Goal: Task Accomplishment & Management: Manage account settings

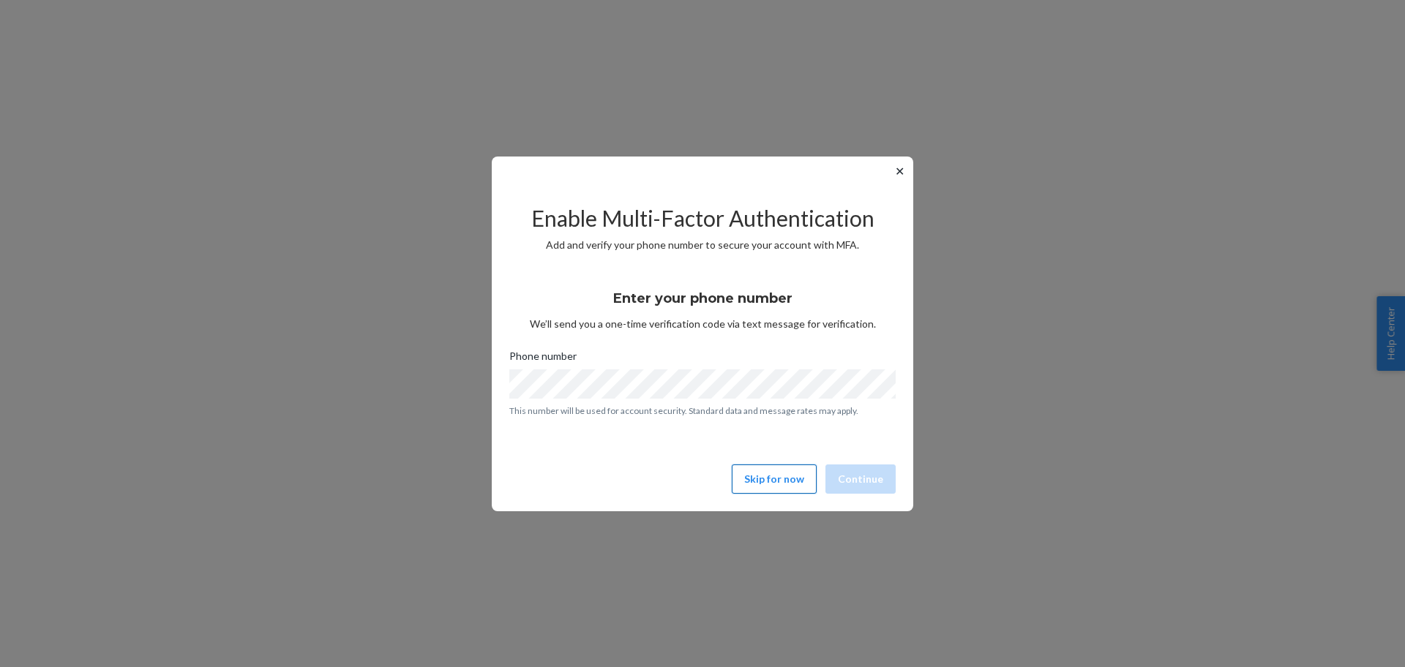
click at [757, 475] on button "Skip for now" at bounding box center [774, 479] width 85 height 29
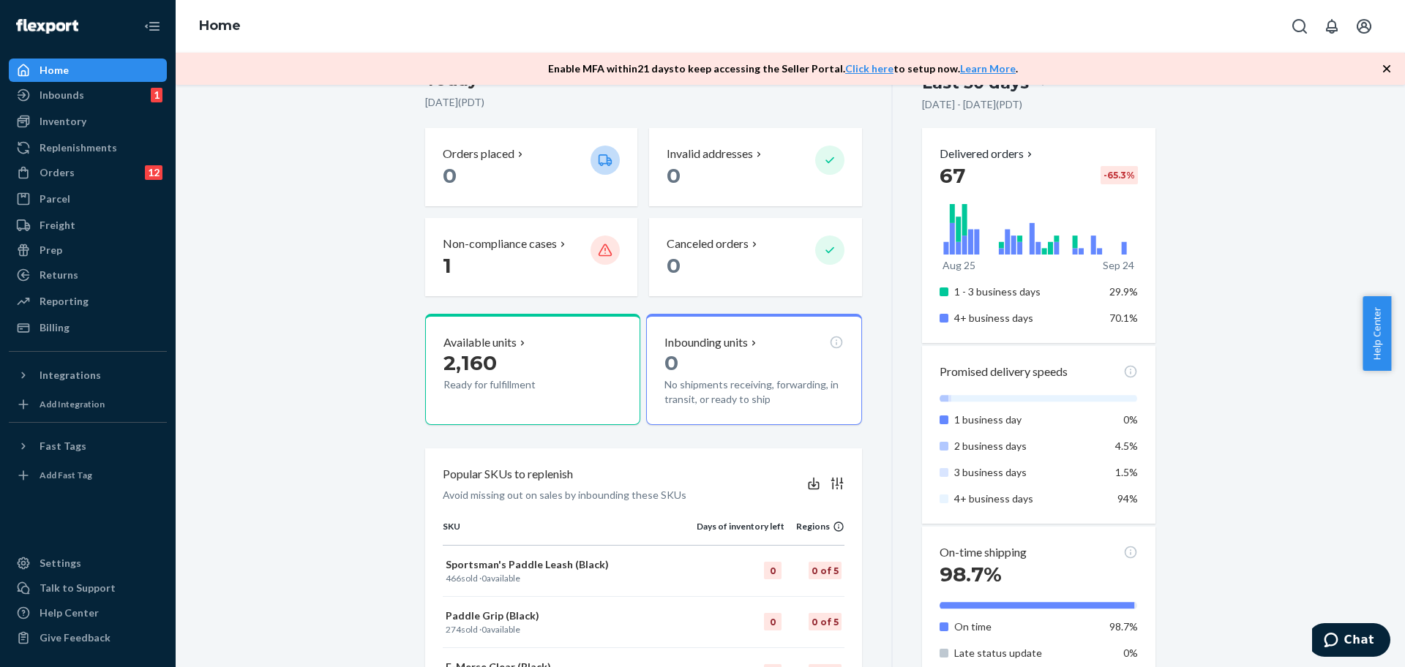
scroll to position [152, 0]
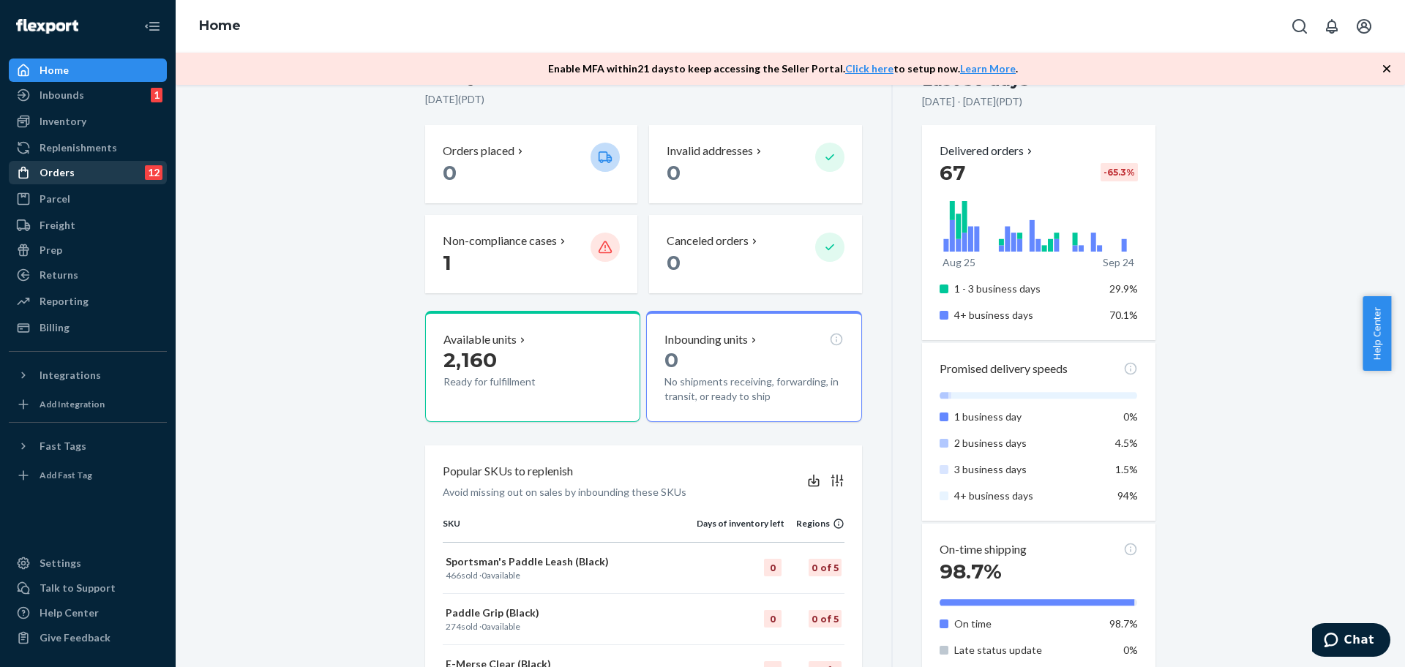
click at [77, 175] on div "Orders 12" at bounding box center [87, 172] width 155 height 20
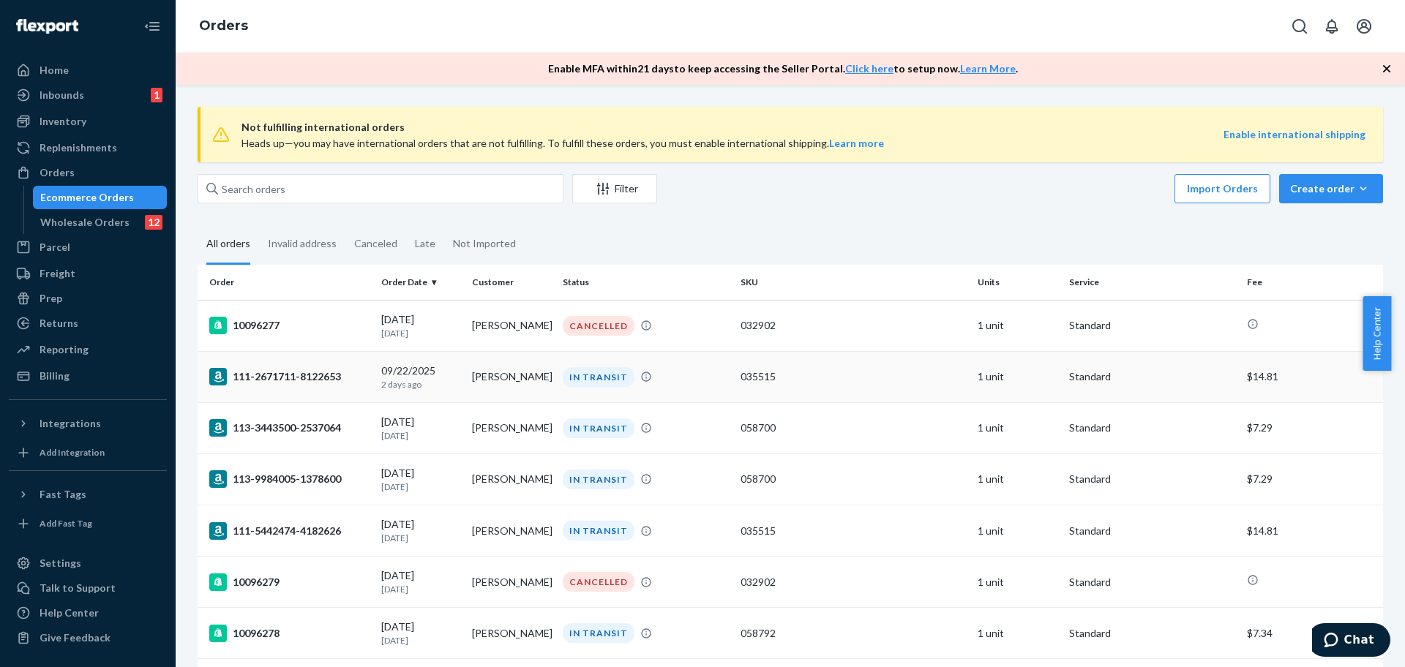
click at [300, 378] on div "111-2671711-8122653" at bounding box center [289, 377] width 160 height 18
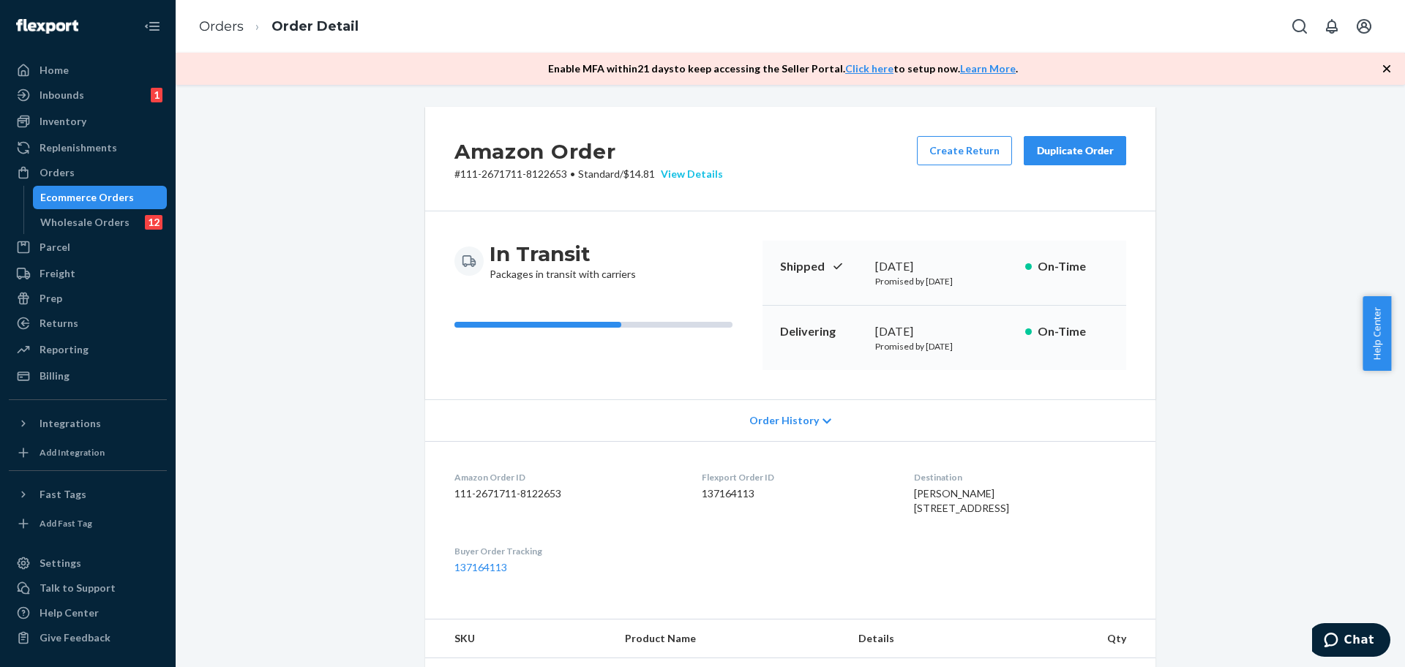
click at [678, 170] on div "View Details" at bounding box center [689, 174] width 68 height 15
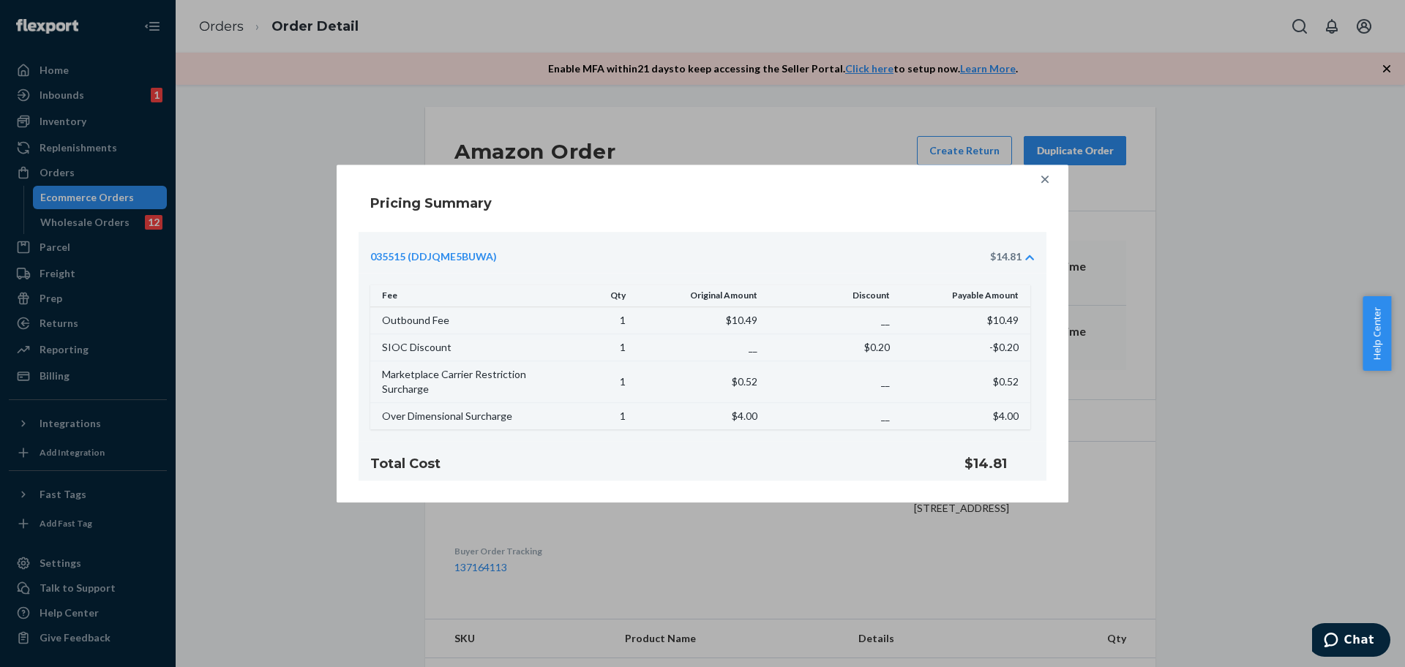
click at [1044, 178] on icon at bounding box center [1044, 179] width 7 height 7
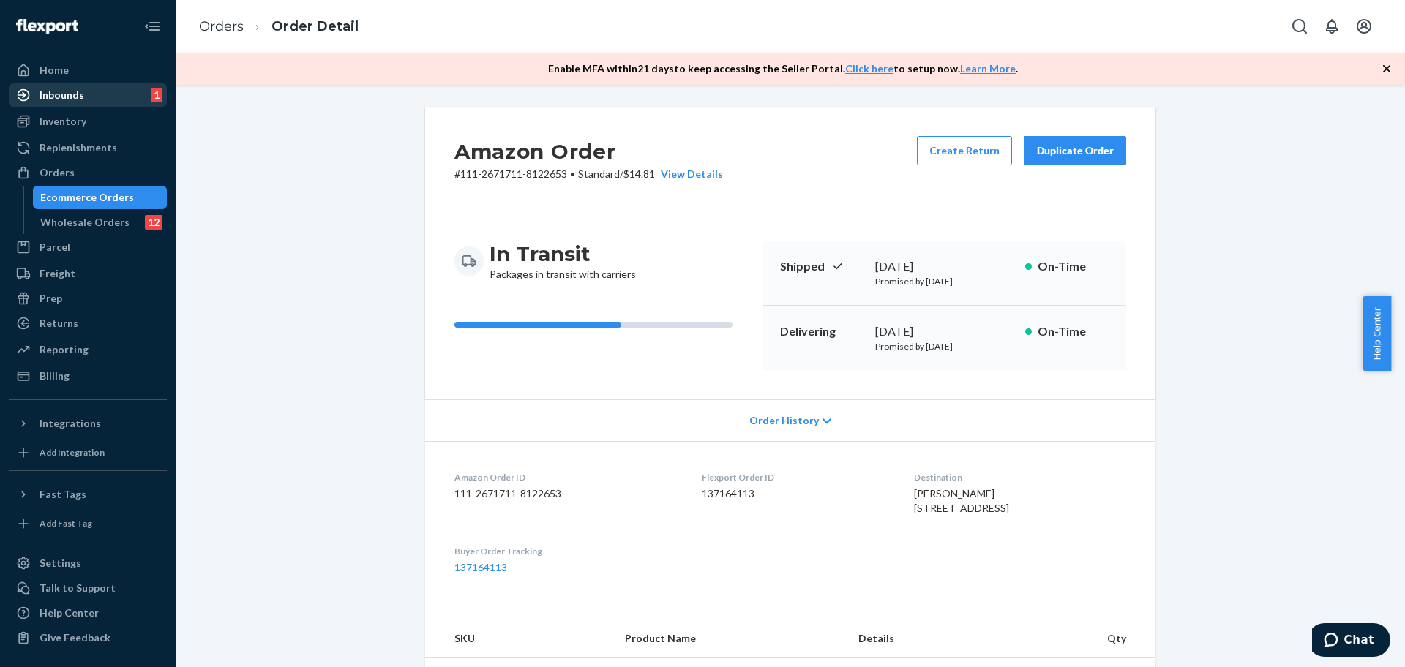
click at [78, 99] on div "Inbounds" at bounding box center [62, 95] width 45 height 15
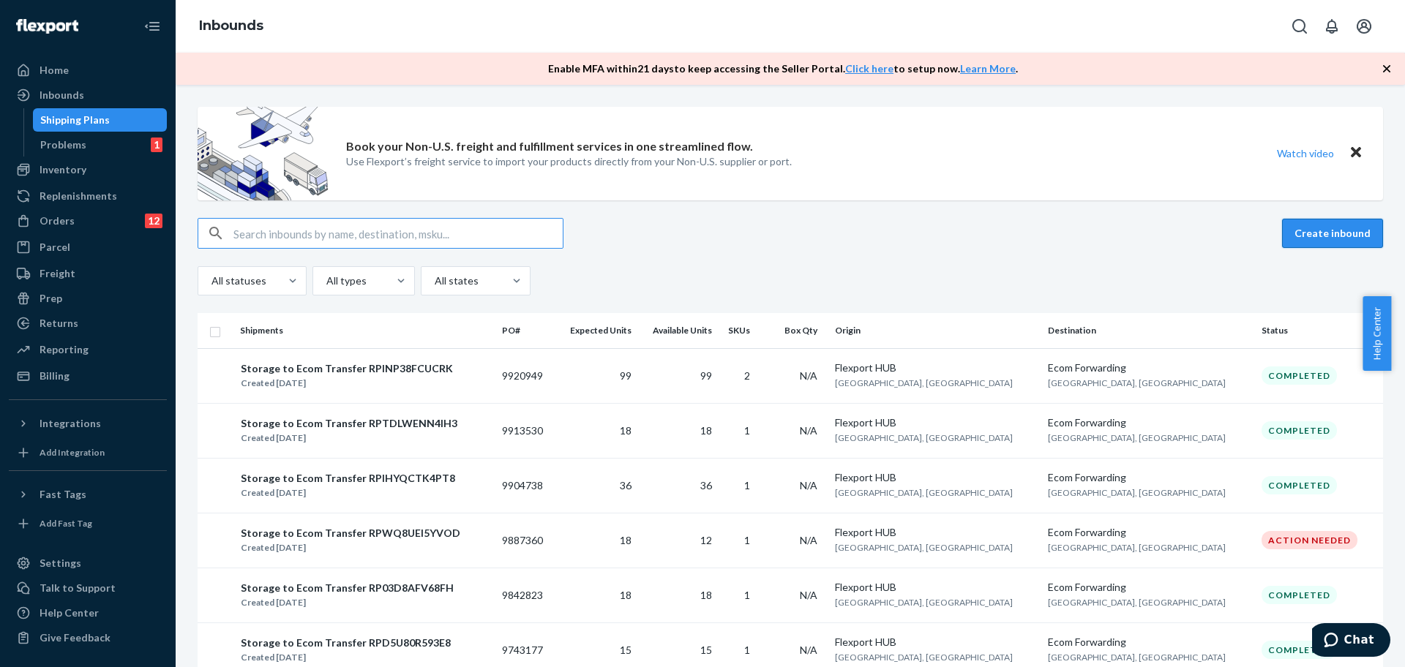
click at [1310, 235] on button "Create inbound" at bounding box center [1332, 233] width 101 height 29
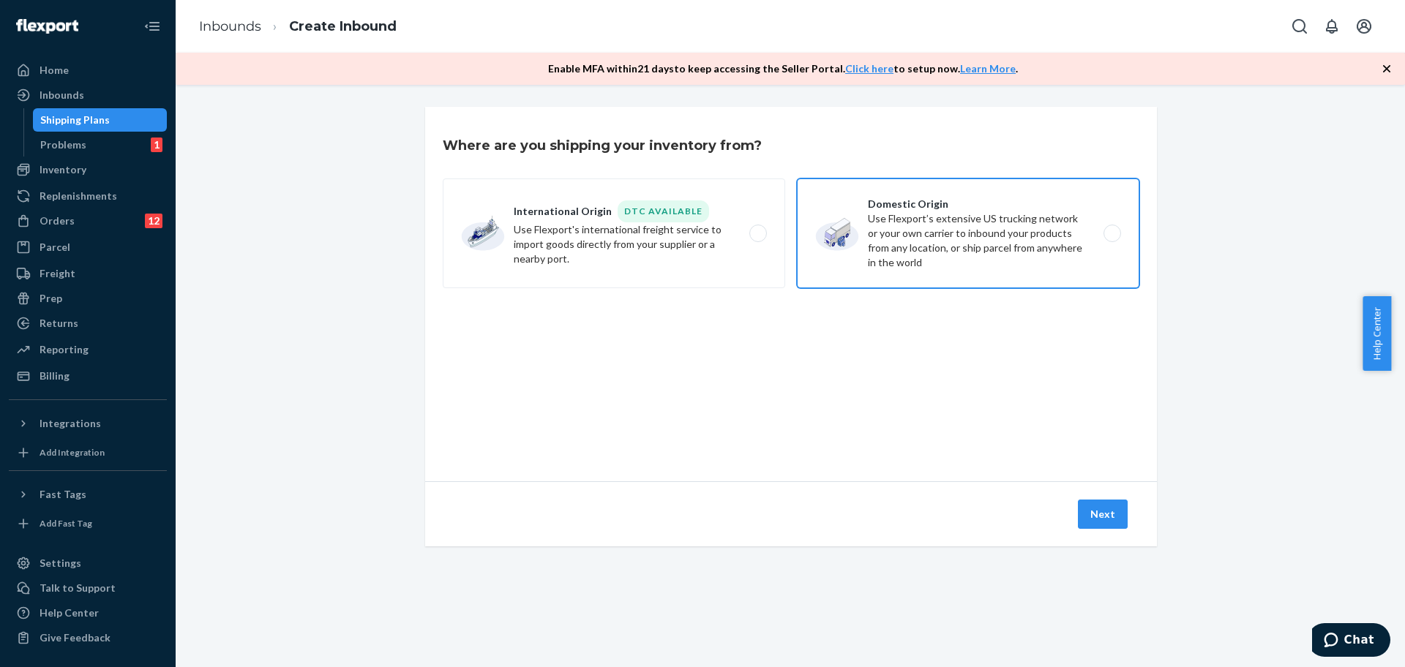
click at [926, 234] on label "Domestic Origin Use Flexport’s extensive US trucking network or your own carrie…" at bounding box center [968, 234] width 342 height 110
click at [1112, 234] on input "Domestic Origin Use Flexport’s extensive US trucking network or your own carrie…" at bounding box center [1117, 234] width 10 height 10
radio input "true"
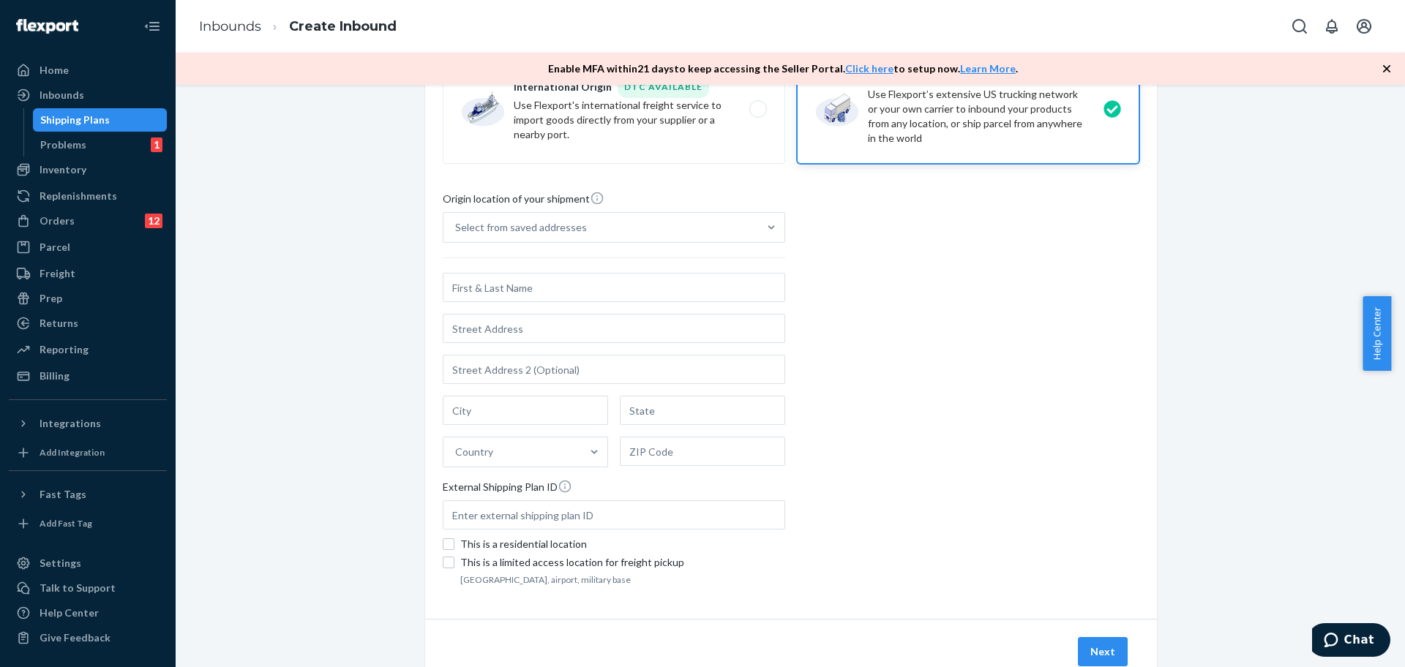
scroll to position [127, 0]
drag, startPoint x: 1398, startPoint y: 342, endPoint x: 1396, endPoint y: 361, distance: 19.8
click at [1396, 361] on div "Help Center" at bounding box center [1383, 333] width 42 height 75
drag, startPoint x: 1396, startPoint y: 361, endPoint x: 1401, endPoint y: 199, distance: 162.5
click at [1401, 199] on body "Home Inbounds Shipping Plans Problems 1 Inventory Products Replenishments Order…" at bounding box center [702, 333] width 1405 height 667
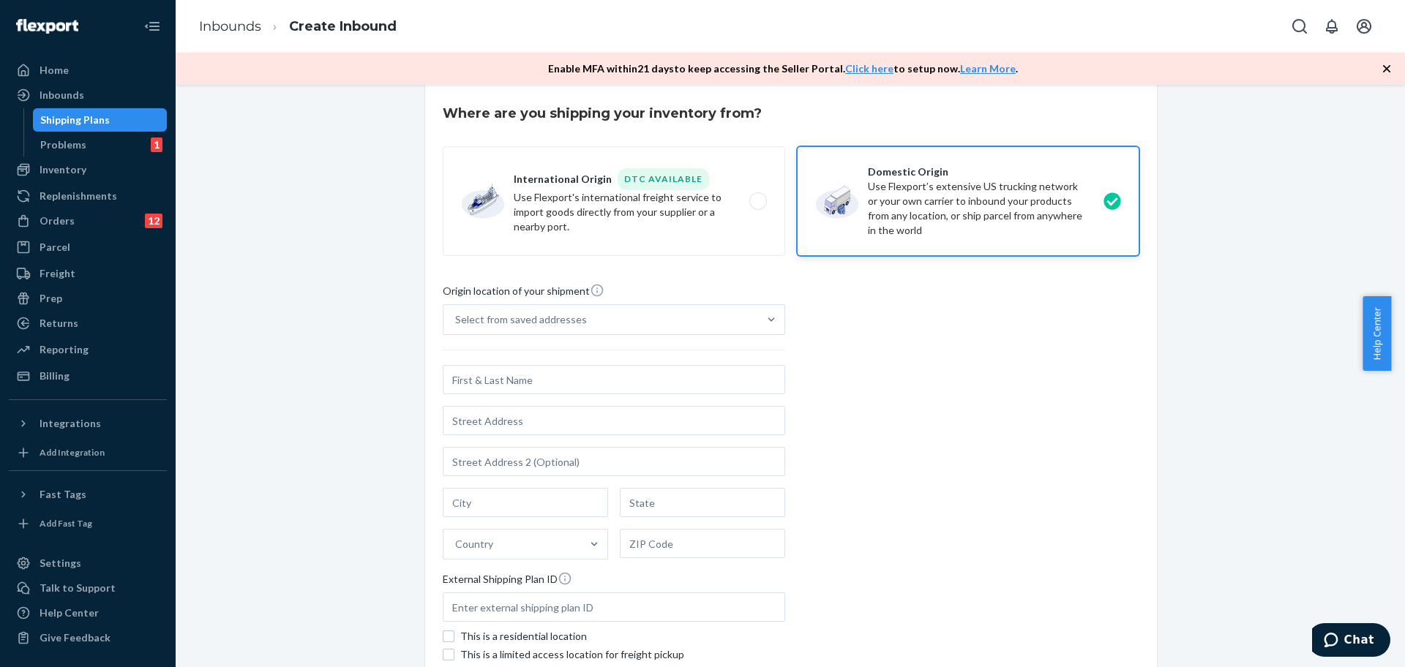
scroll to position [0, 0]
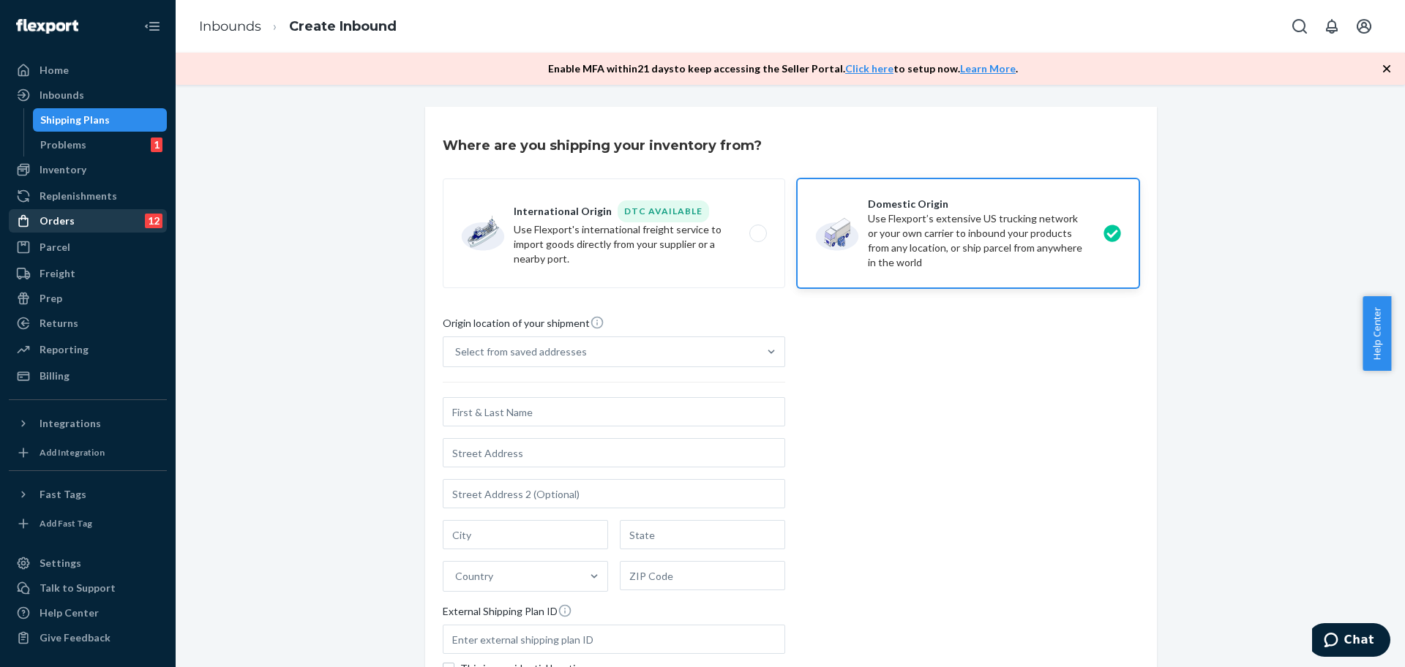
click at [64, 222] on div "Orders" at bounding box center [57, 221] width 35 height 15
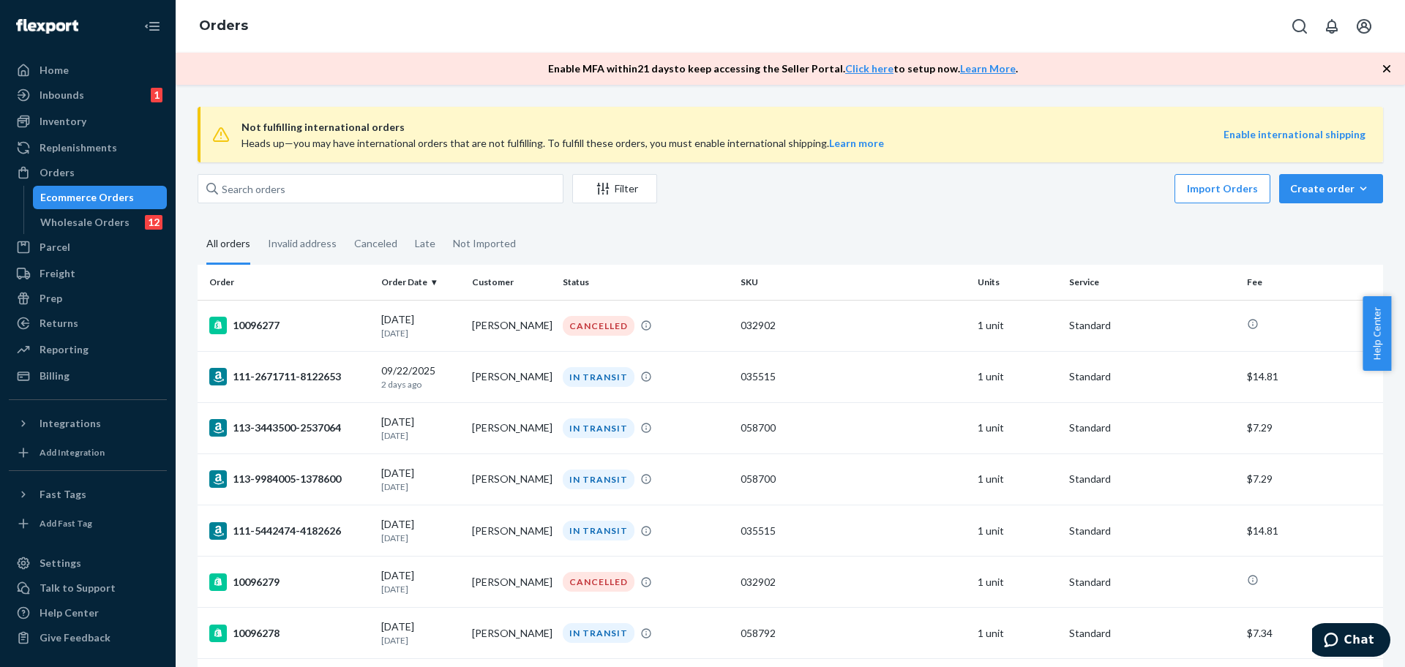
click at [110, 227] on div "Wholesale Orders" at bounding box center [84, 222] width 89 height 15
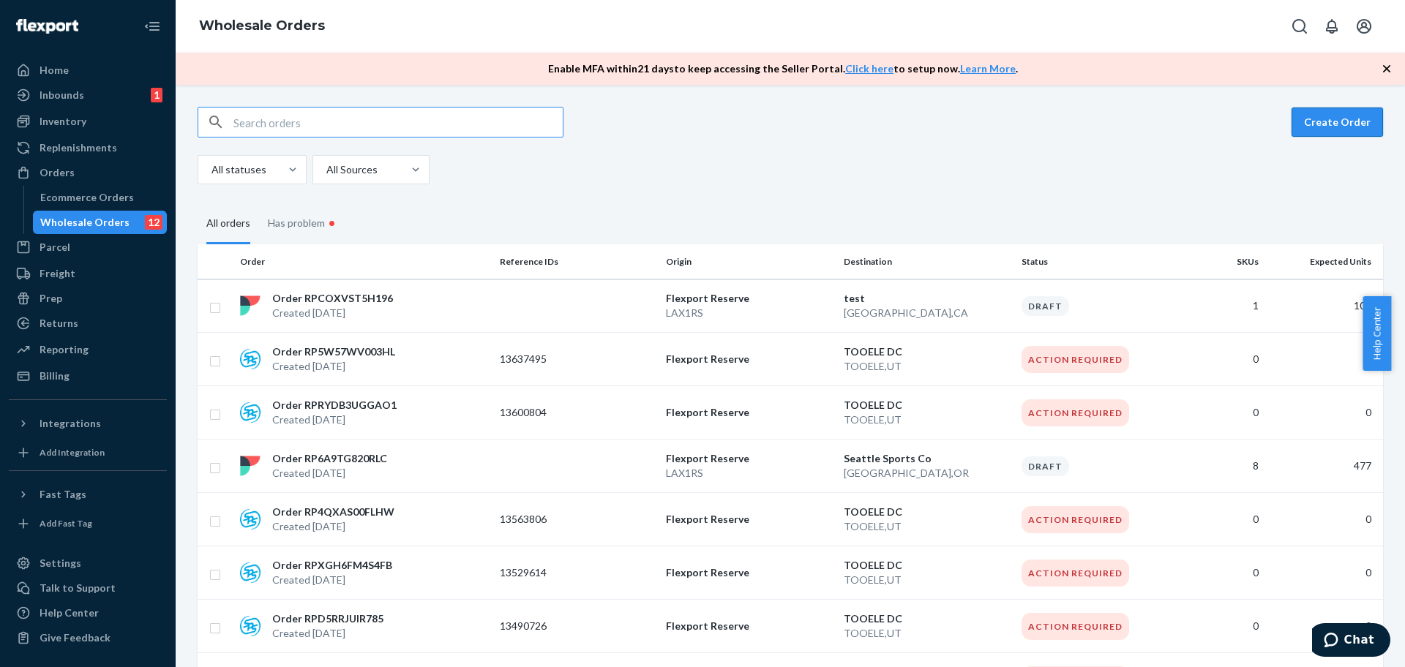
click at [1302, 121] on button "Create Order" at bounding box center [1337, 122] width 91 height 29
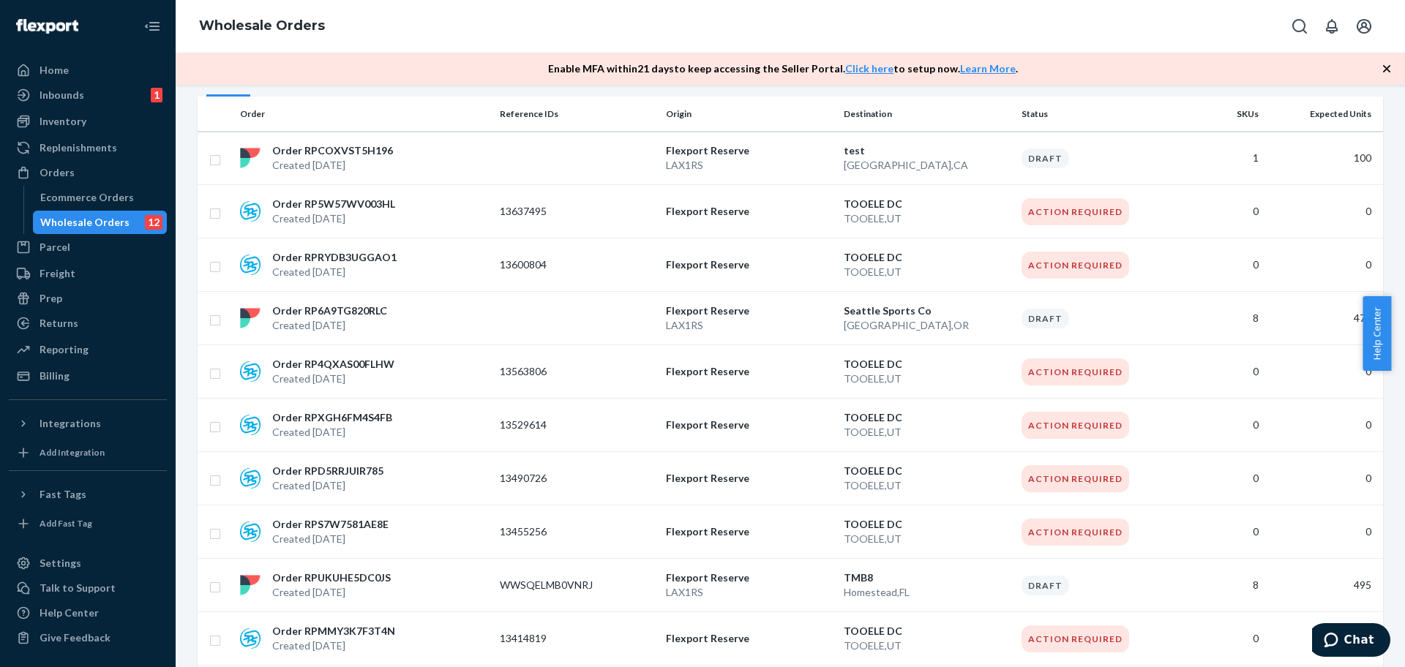
scroll to position [145, 0]
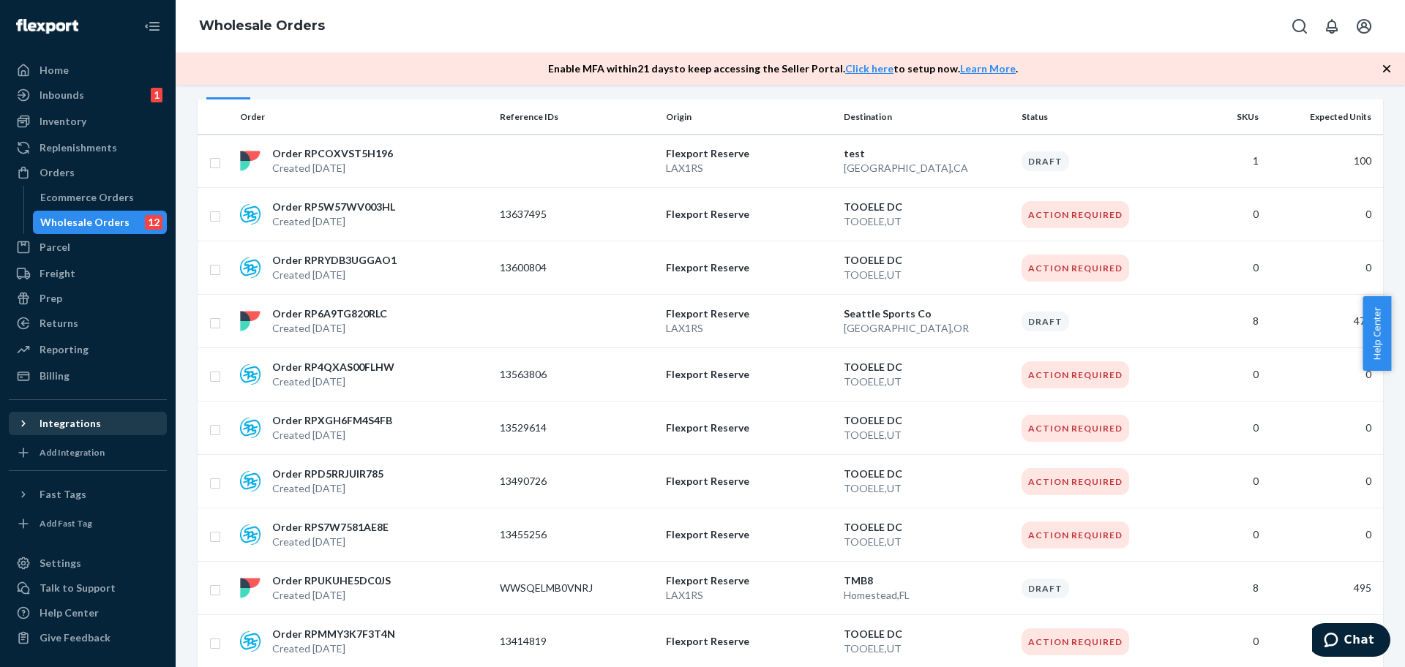
click at [112, 413] on div "Integrations" at bounding box center [87, 423] width 155 height 20
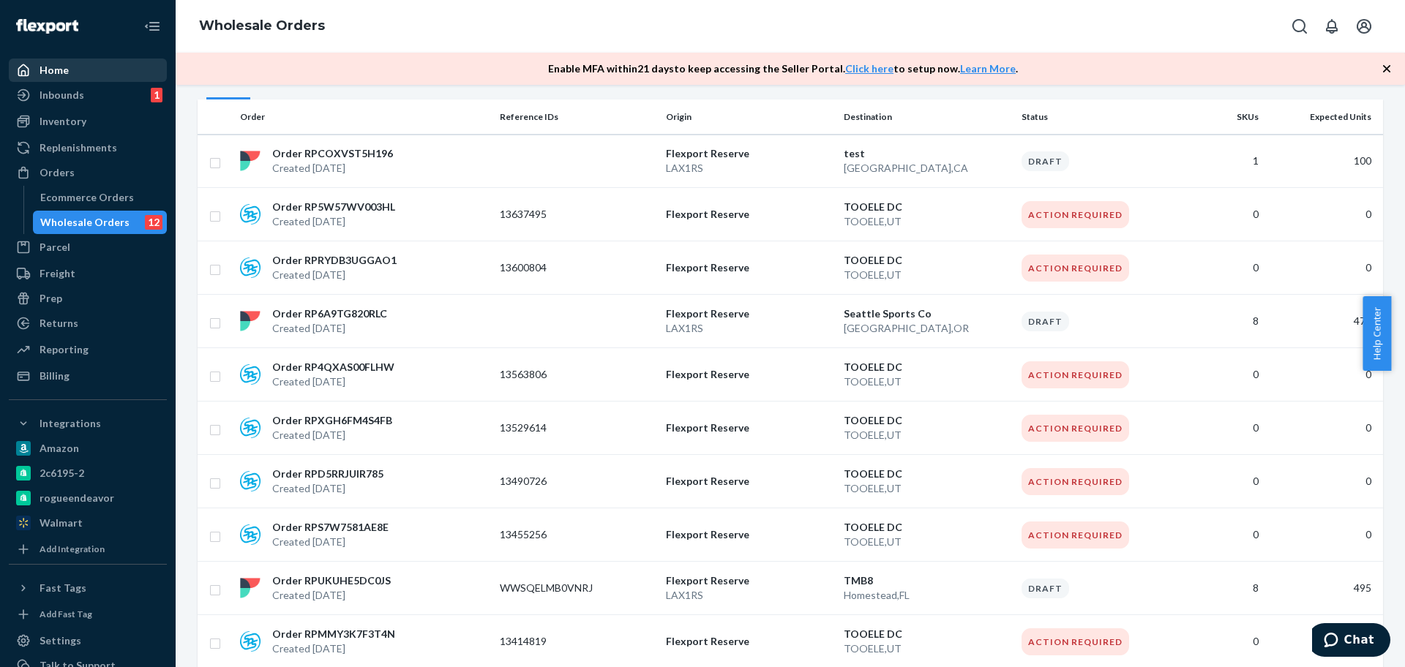
click at [46, 70] on div "Home" at bounding box center [54, 70] width 29 height 15
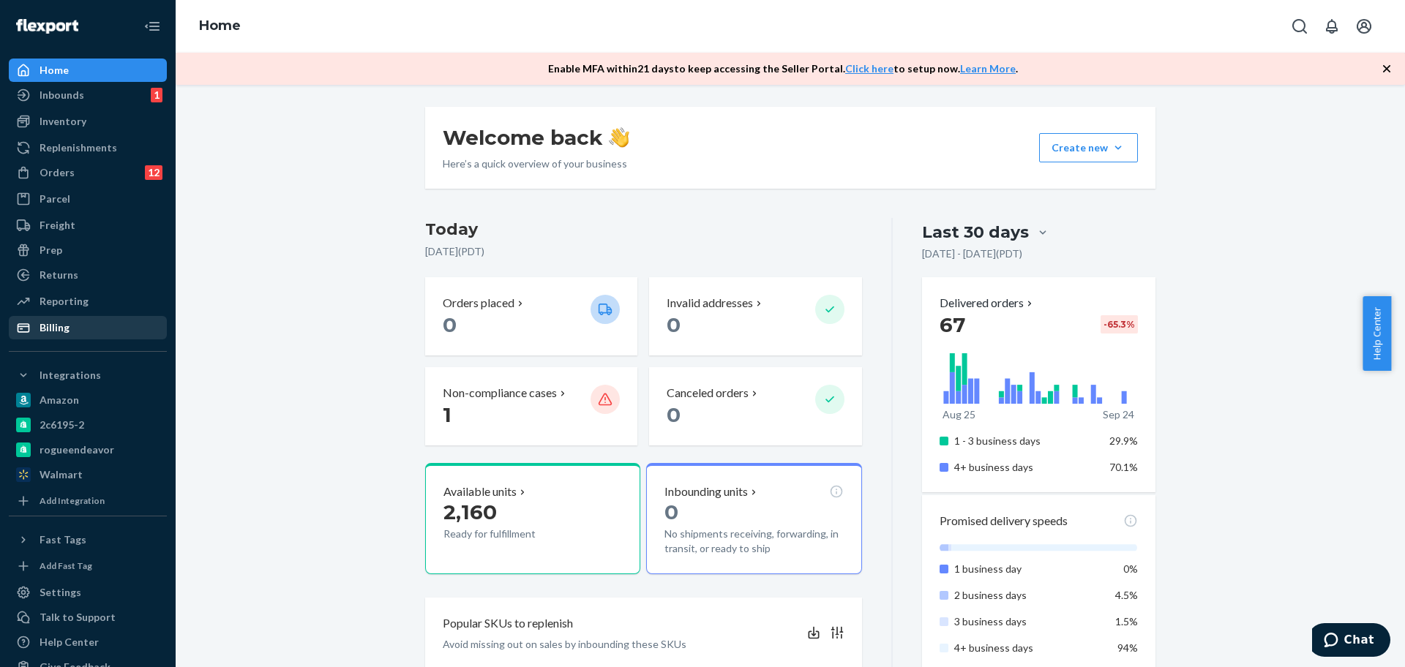
click at [89, 316] on link "Billing" at bounding box center [88, 327] width 158 height 23
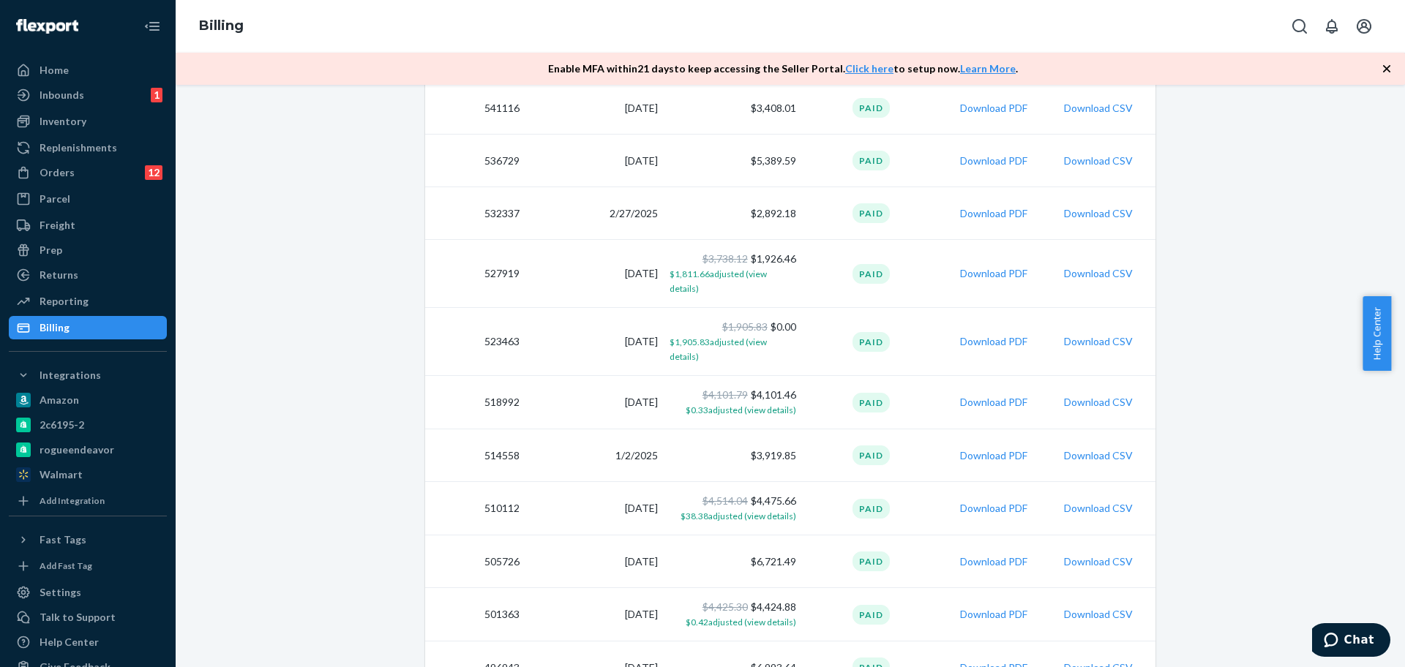
scroll to position [1016, 0]
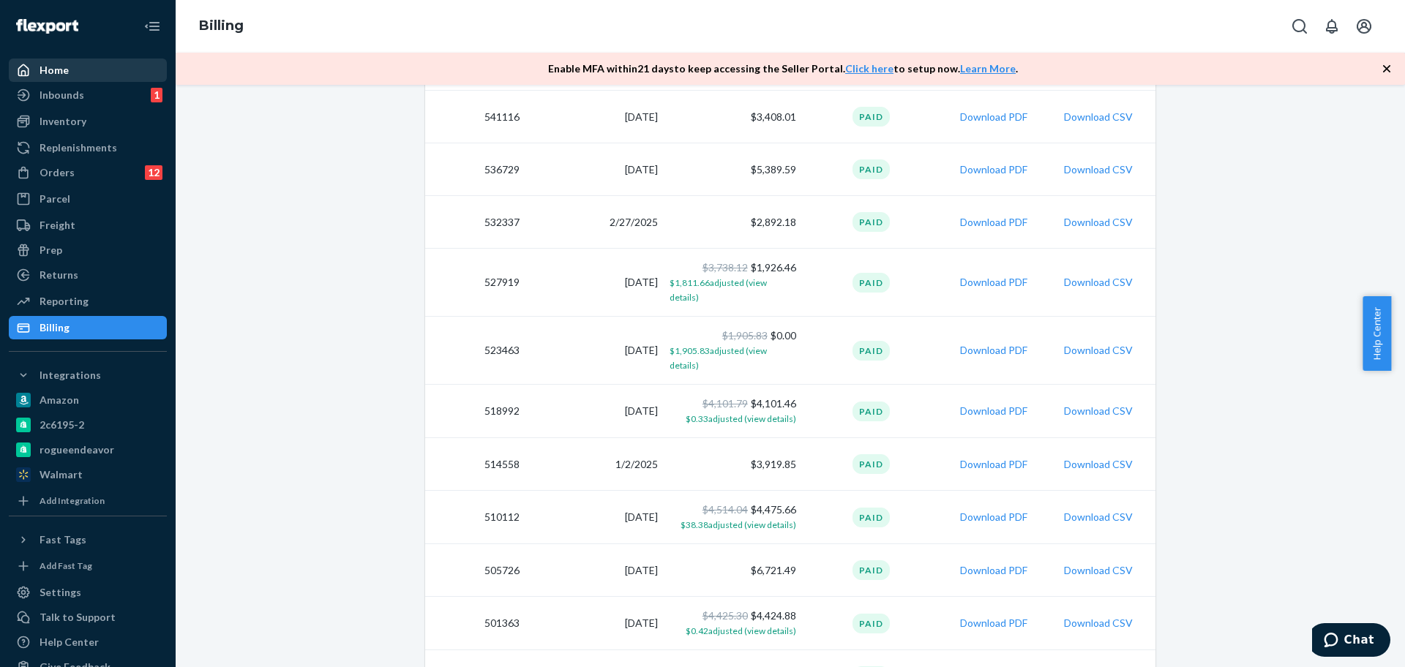
click at [50, 72] on div "Home" at bounding box center [54, 70] width 29 height 15
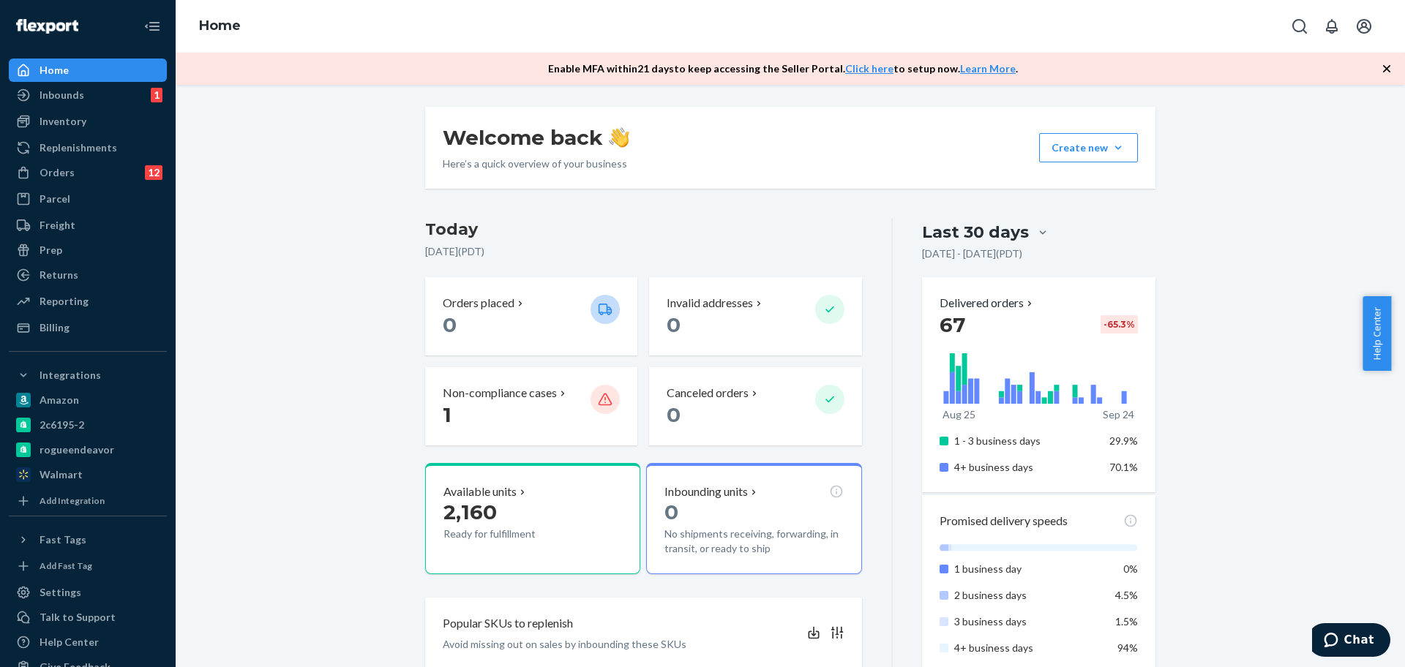
click at [227, 227] on div "Welcome back Here’s a quick overview of your business Create new Create new inb…" at bounding box center [790, 610] width 1207 height 1006
click at [56, 119] on div "Inventory" at bounding box center [63, 121] width 47 height 15
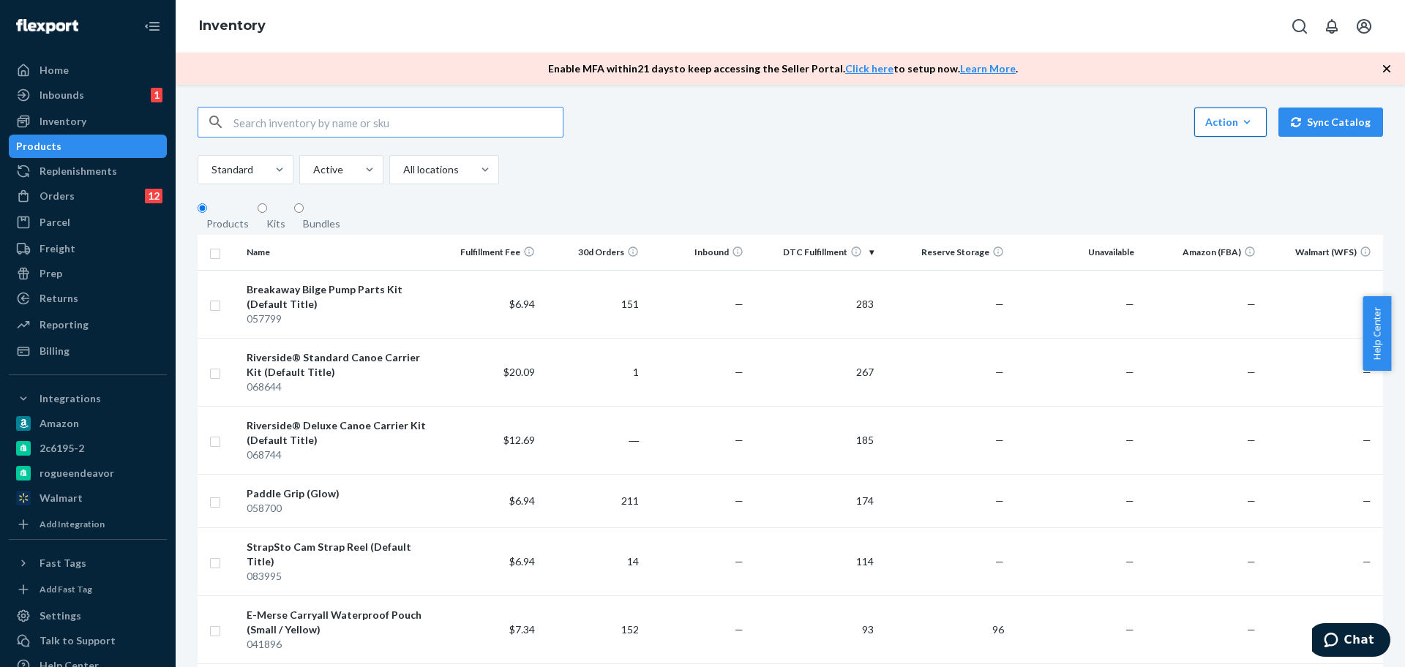
click at [1244, 124] on icon "button" at bounding box center [1247, 122] width 7 height 4
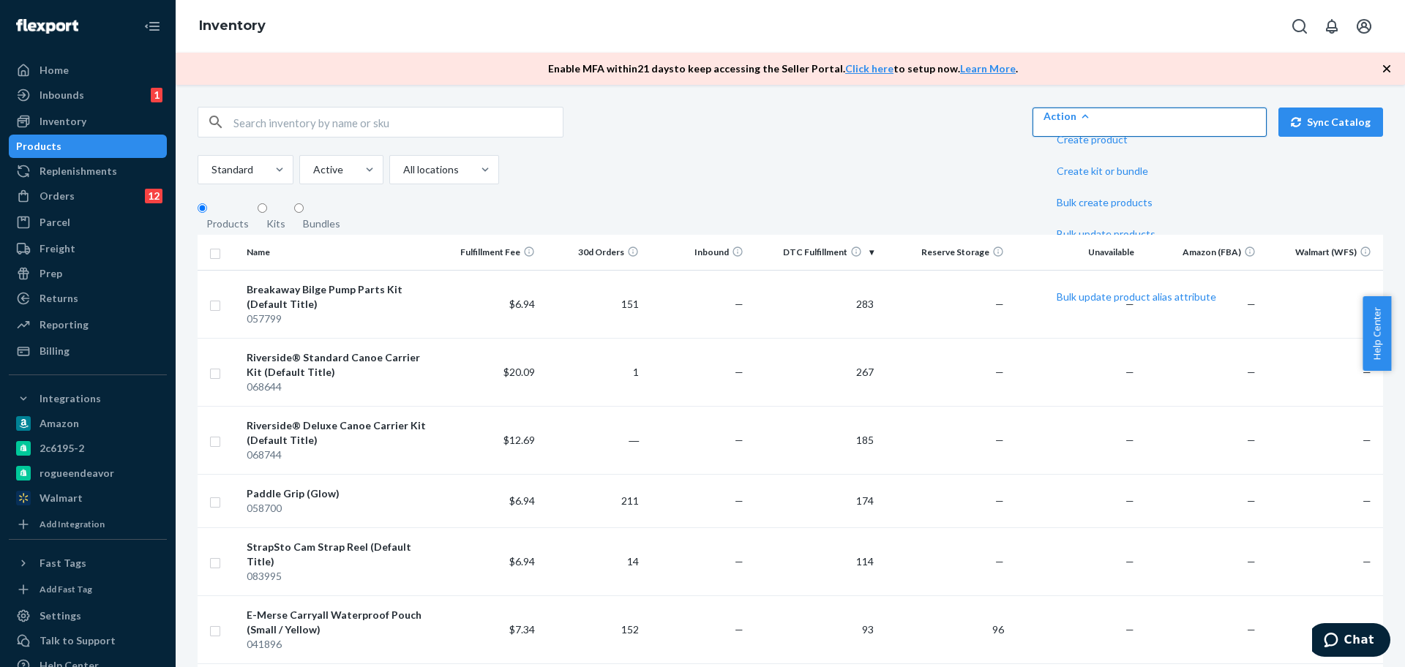
click at [878, 138] on div "Action Create product Create kit or bundle Bulk create products Bulk update pro…" at bounding box center [790, 122] width 1185 height 31
click at [218, 380] on input "checkbox" at bounding box center [215, 371] width 12 height 15
checkbox input "true"
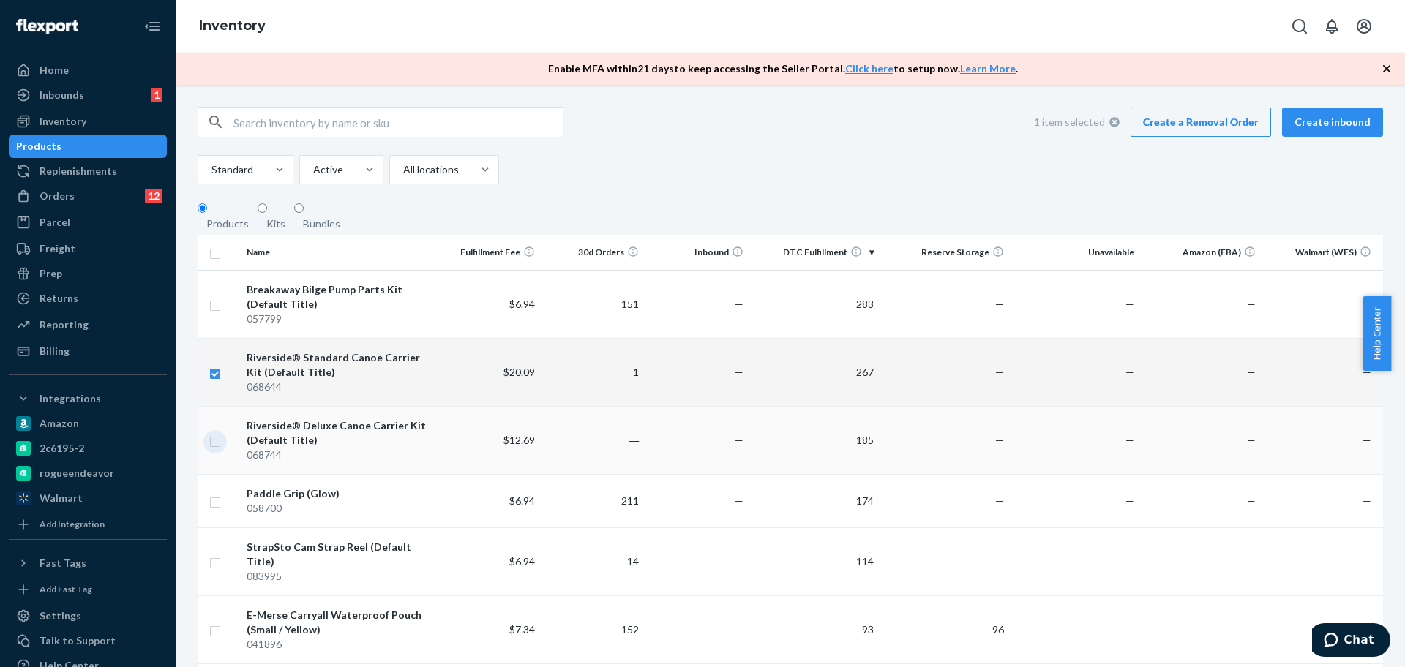
click at [214, 448] on input "checkbox" at bounding box center [215, 439] width 12 height 15
checkbox input "true"
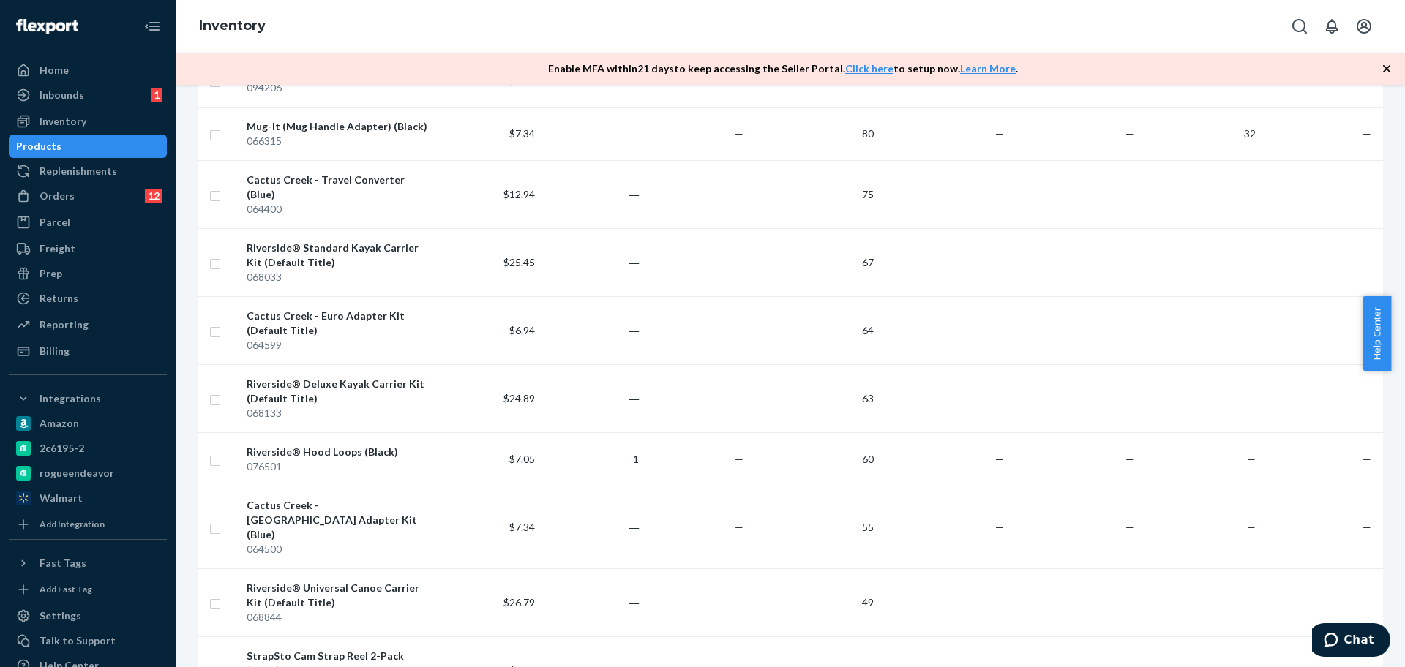
scroll to position [618, 0]
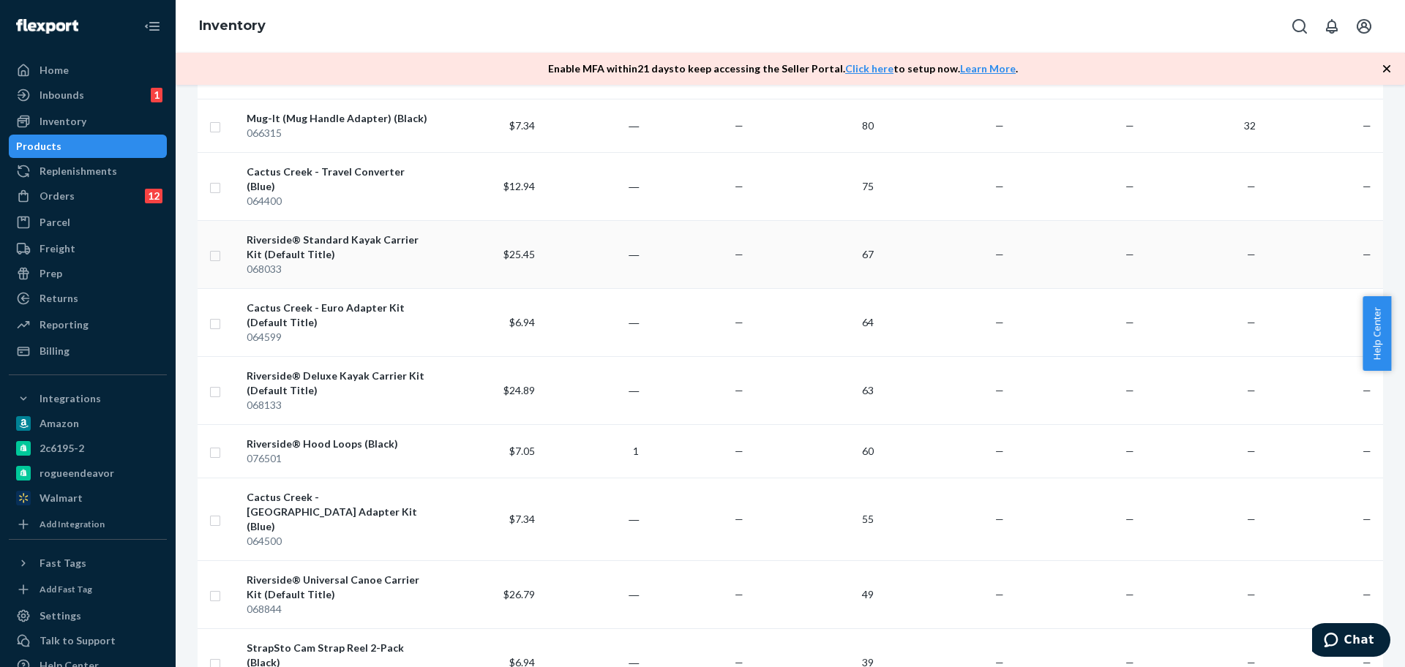
click at [217, 247] on input "checkbox" at bounding box center [215, 254] width 12 height 15
checkbox input "true"
click at [214, 383] on input "checkbox" at bounding box center [215, 390] width 12 height 15
checkbox input "true"
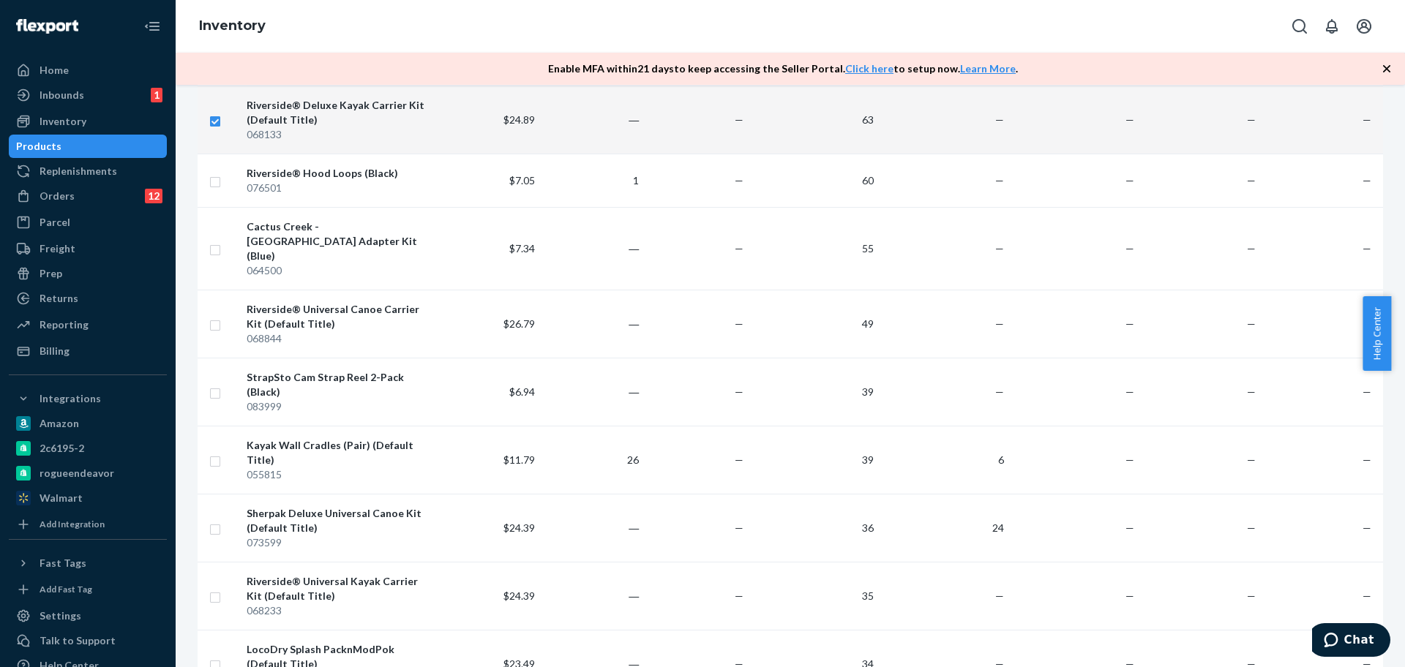
scroll to position [898, 0]
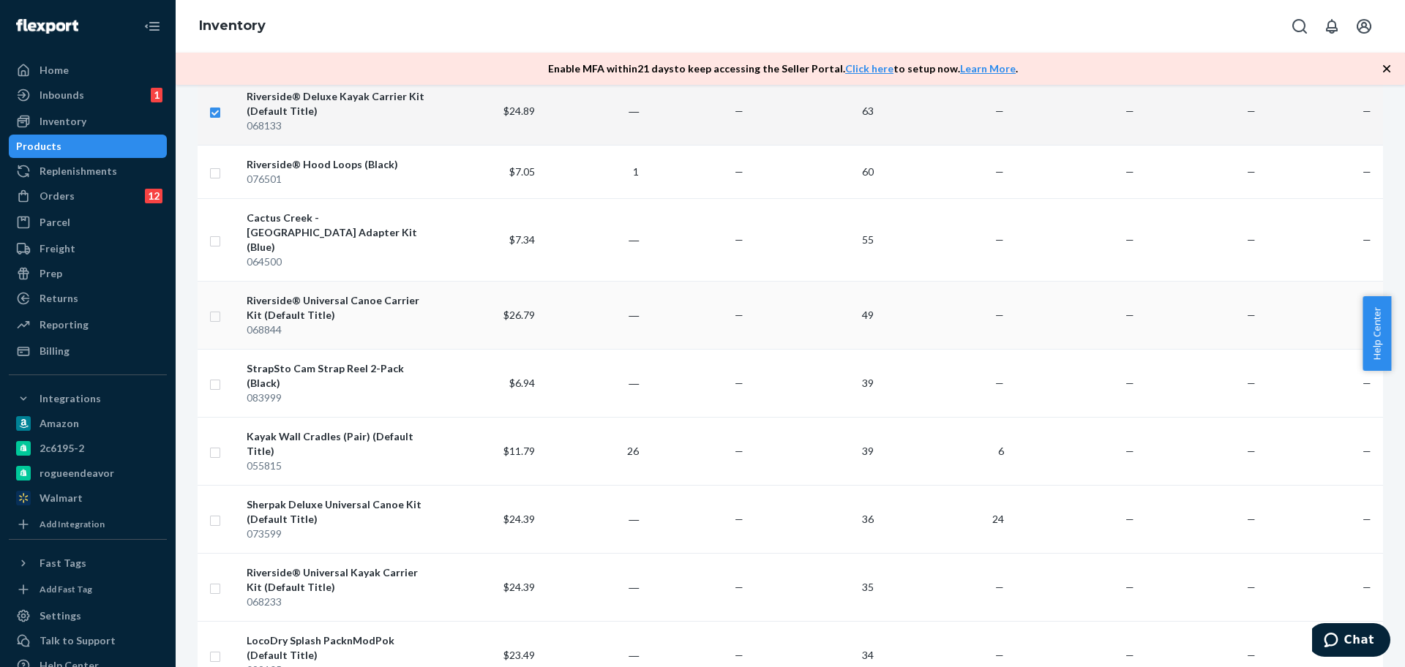
click at [226, 281] on td at bounding box center [219, 315] width 43 height 68
click at [214, 307] on input "checkbox" at bounding box center [215, 314] width 12 height 15
checkbox input "true"
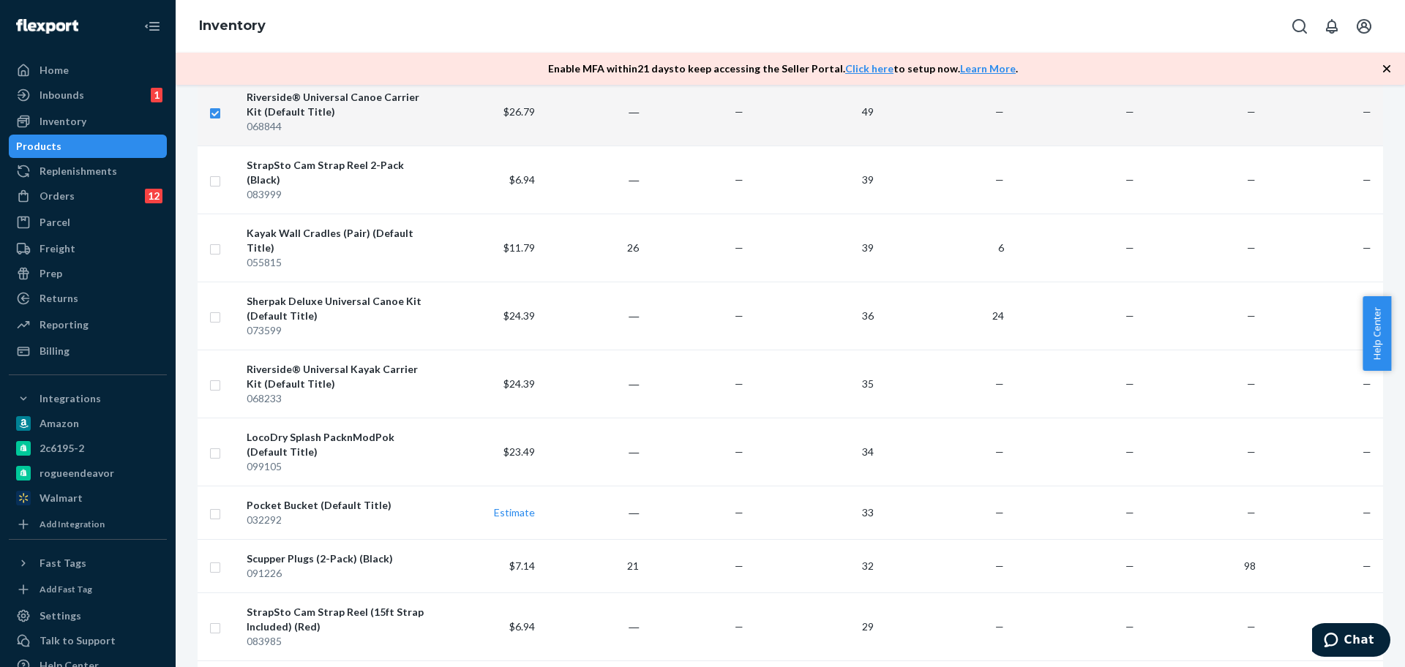
scroll to position [1110, 0]
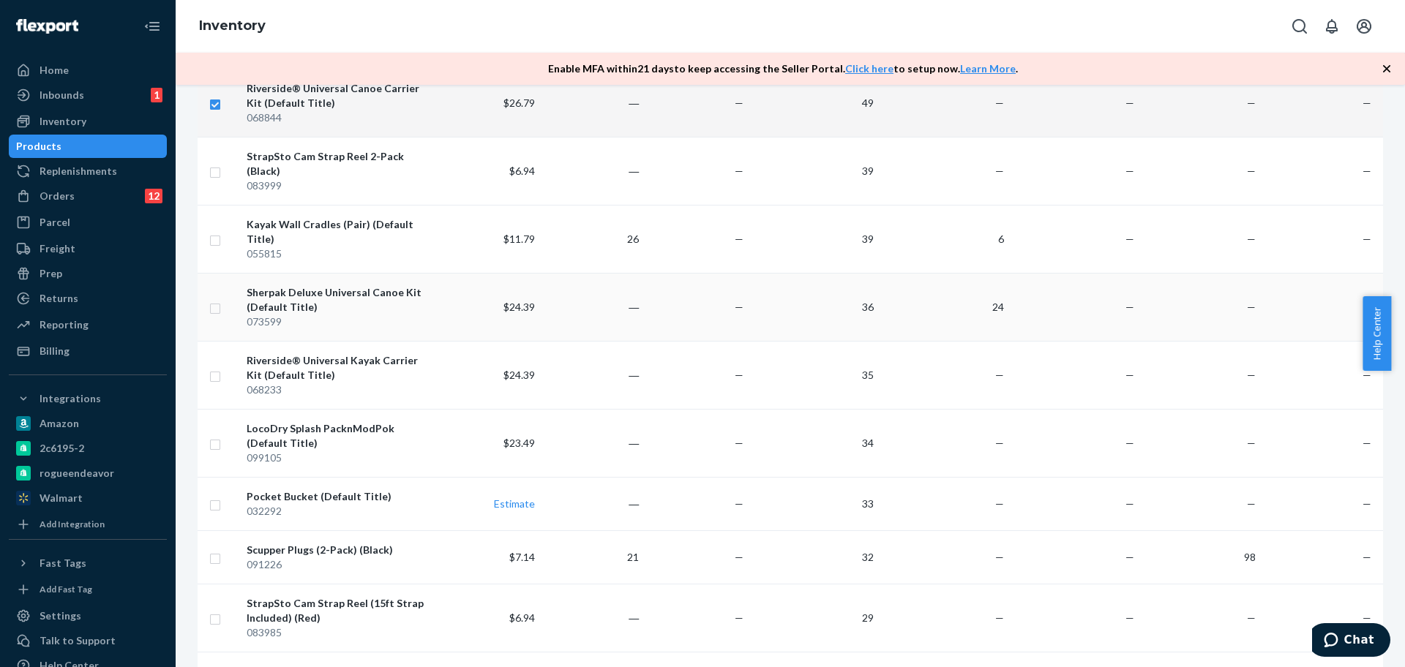
click at [214, 299] on input "checkbox" at bounding box center [215, 306] width 12 height 15
checkbox input "true"
click at [209, 341] on td at bounding box center [219, 375] width 43 height 68
